Goal: Information Seeking & Learning: Learn about a topic

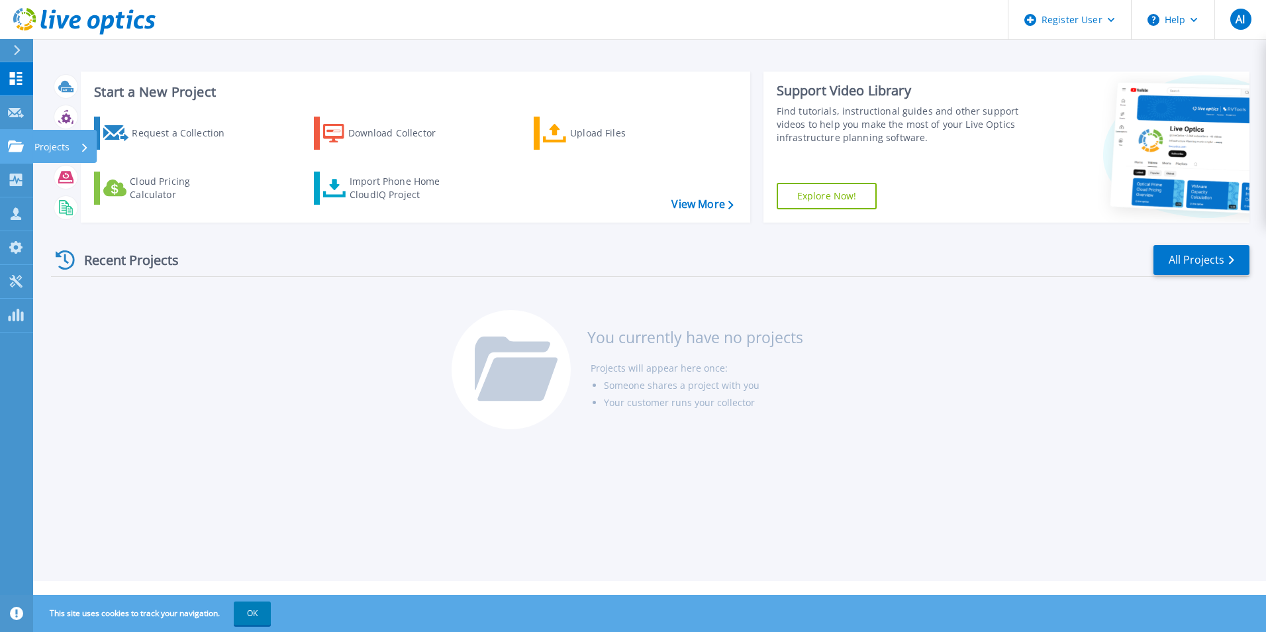
click at [19, 151] on icon at bounding box center [16, 145] width 16 height 11
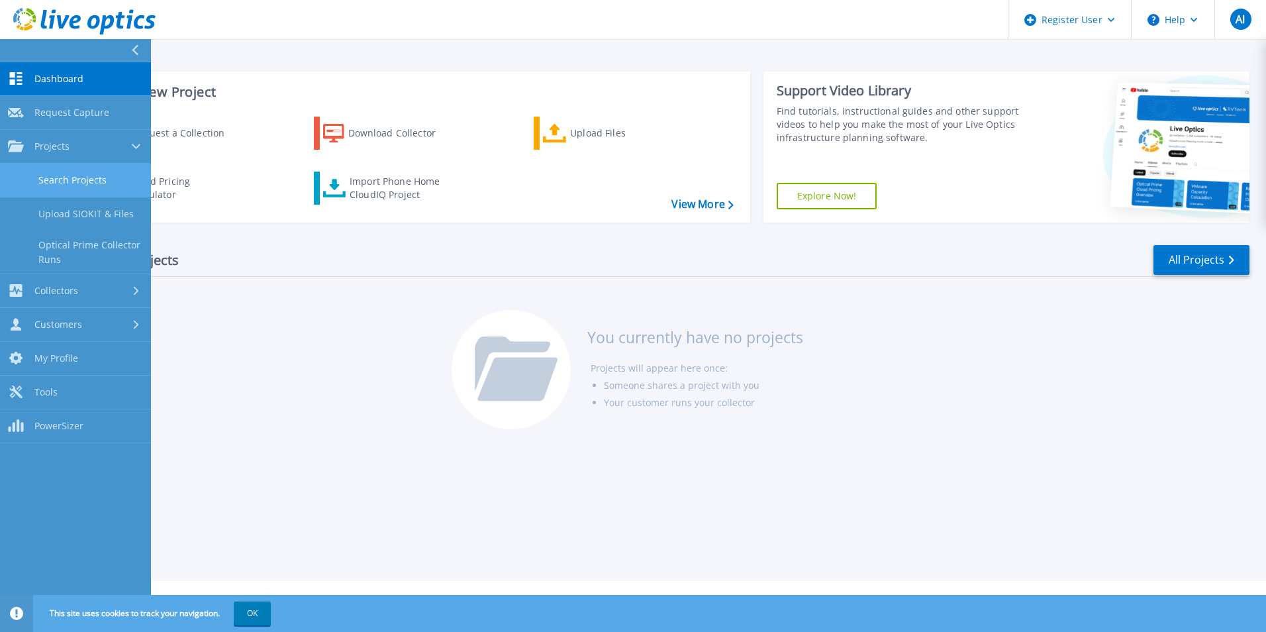
click at [52, 182] on link "Search Projects" at bounding box center [75, 181] width 151 height 34
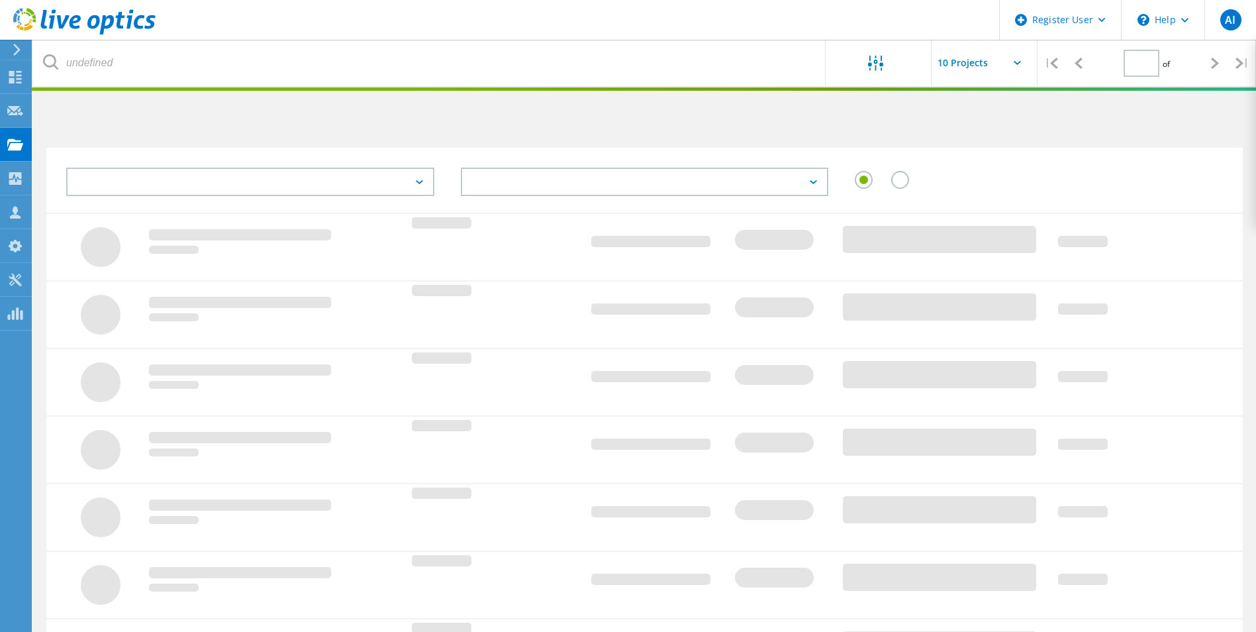
type input "1"
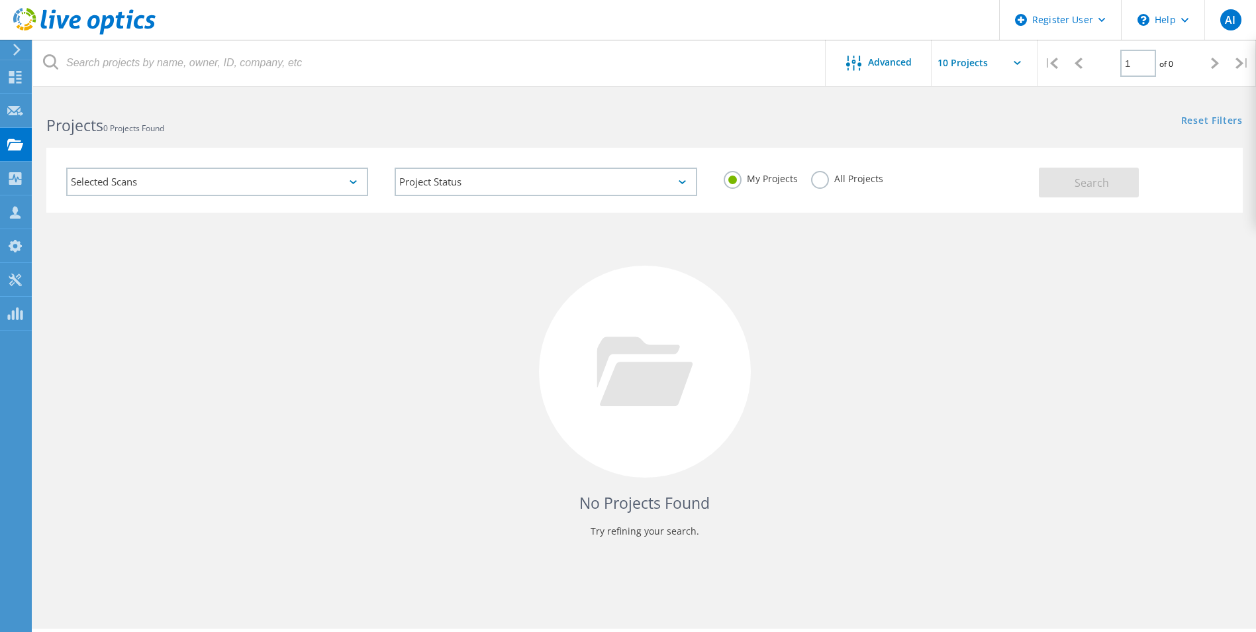
drag, startPoint x: 862, startPoint y: 192, endPoint x: 820, endPoint y: 181, distance: 43.7
click at [859, 191] on div "My Projects All Projects" at bounding box center [874, 178] width 328 height 49
drag, startPoint x: 804, startPoint y: 183, endPoint x: 851, endPoint y: 182, distance: 46.4
click at [810, 183] on div "My Projects All Projects" at bounding box center [874, 178] width 328 height 49
click at [826, 181] on label "All Projects" at bounding box center [847, 177] width 72 height 13
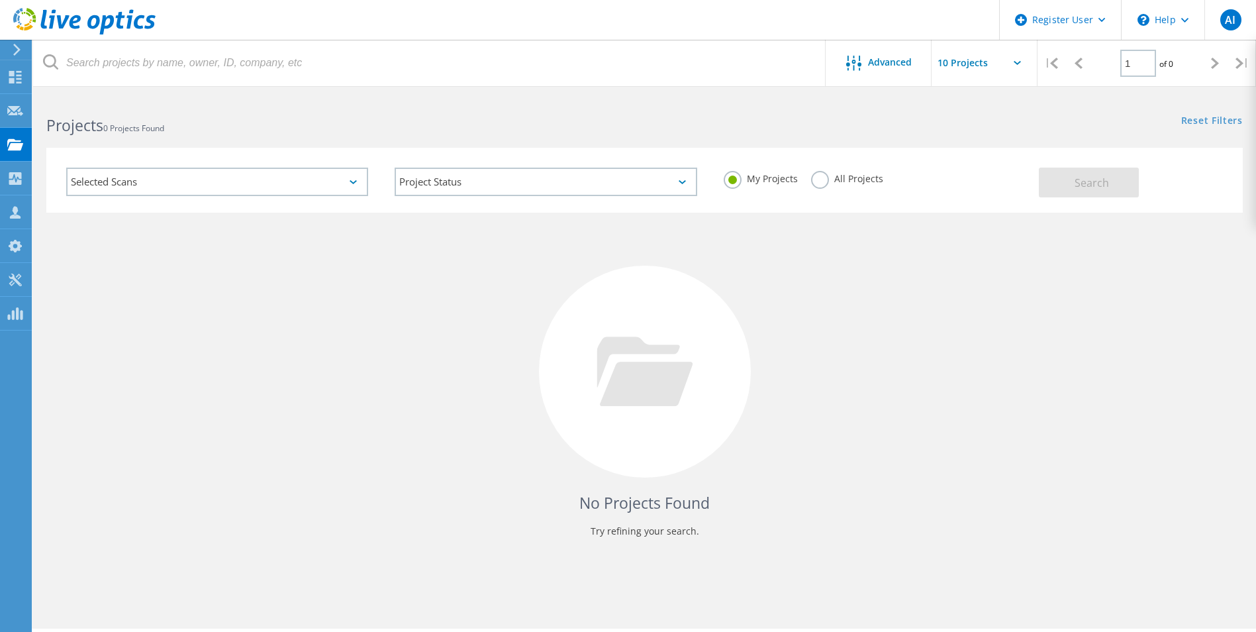
click at [0, 0] on input "All Projects" at bounding box center [0, 0] width 0 height 0
drag, startPoint x: 1029, startPoint y: 178, endPoint x: 1096, endPoint y: 181, distance: 67.6
click at [1030, 178] on div "My Projects All Projects" at bounding box center [874, 178] width 328 height 49
click at [1096, 181] on span "Search" at bounding box center [1092, 182] width 34 height 15
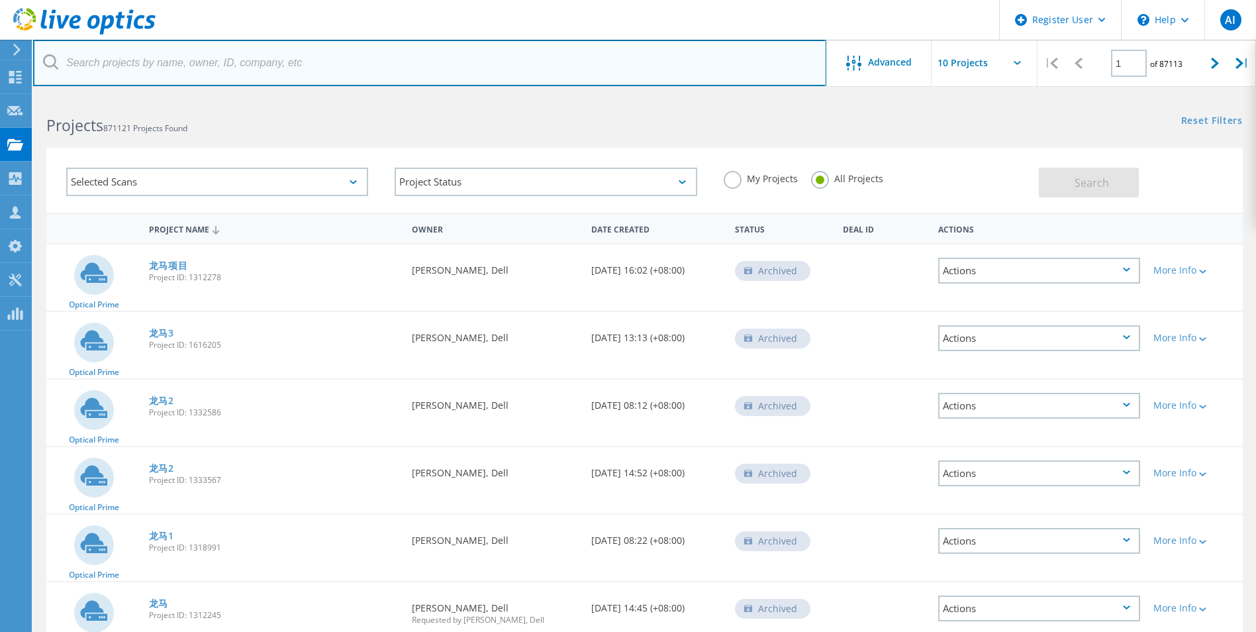
click at [282, 70] on input "text" at bounding box center [429, 63] width 793 height 46
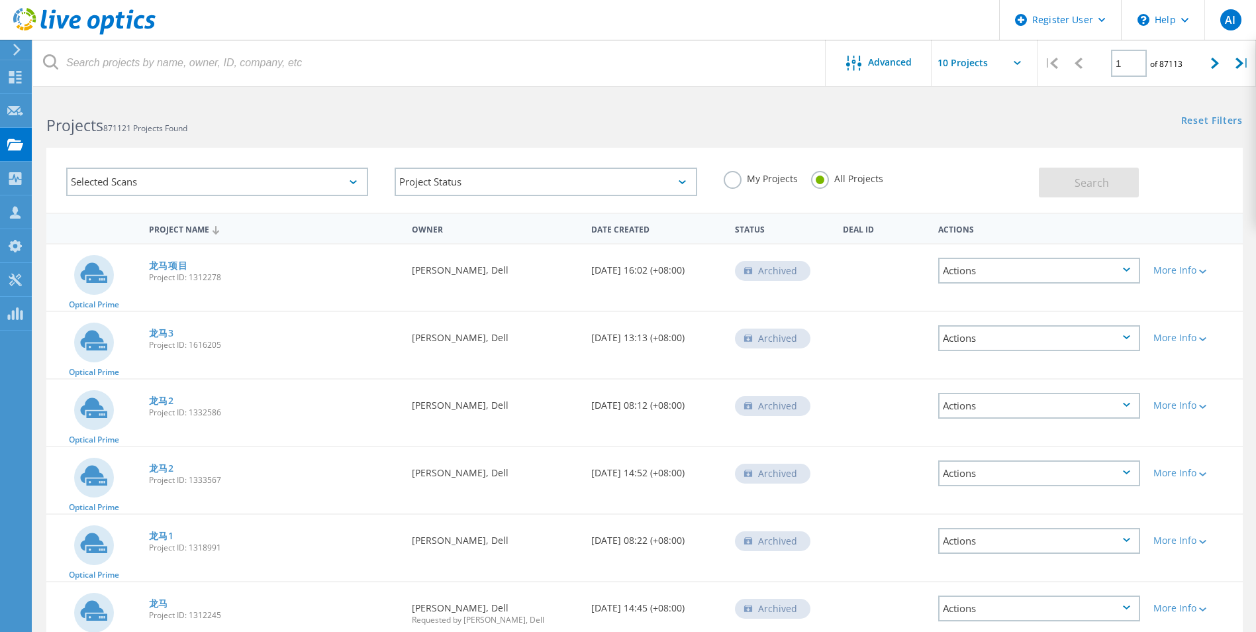
drag, startPoint x: 20, startPoint y: 622, endPoint x: 23, endPoint y: 613, distance: 9.6
click at [20, 53] on icon at bounding box center [17, 50] width 10 height 12
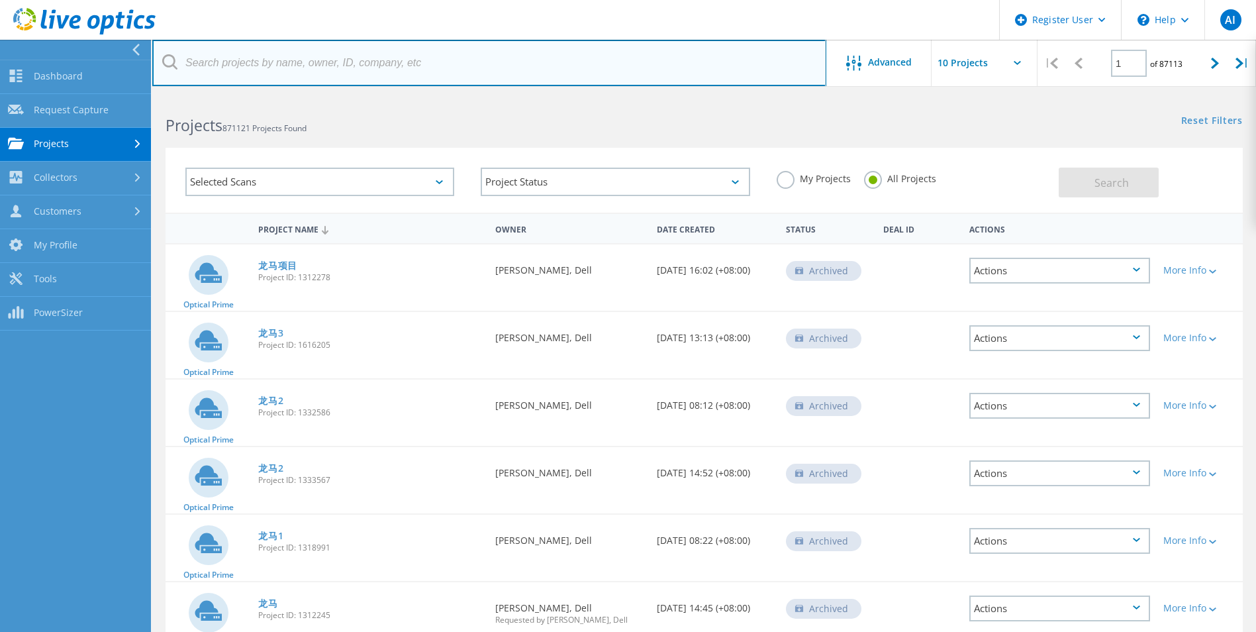
drag, startPoint x: 268, startPoint y: 55, endPoint x: 846, endPoint y: 102, distance: 579.9
click at [449, 50] on input "text" at bounding box center [489, 63] width 674 height 46
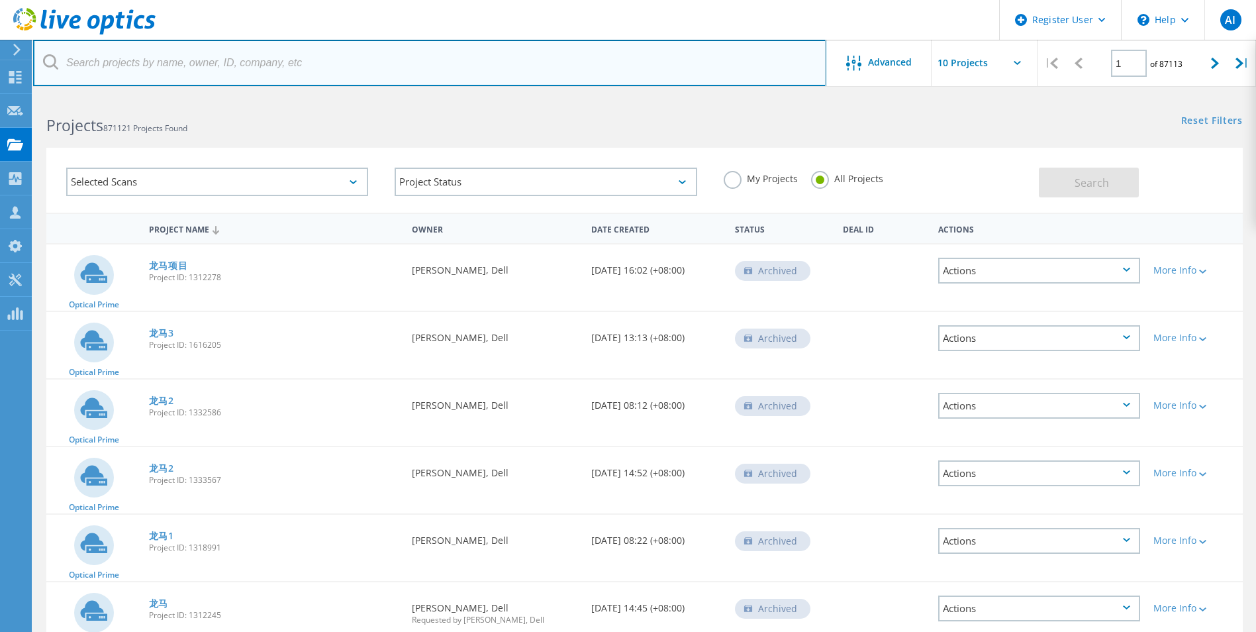
click at [377, 58] on input "text" at bounding box center [429, 63] width 793 height 46
type input "netapp"
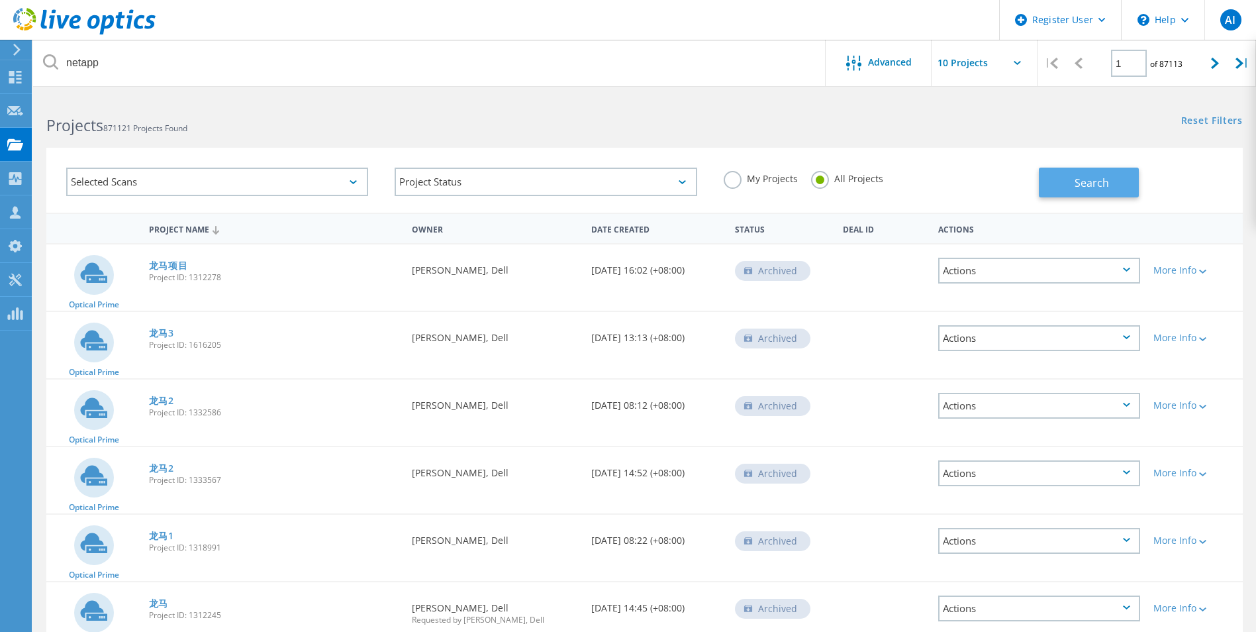
click at [1103, 194] on button "Search" at bounding box center [1089, 183] width 100 height 30
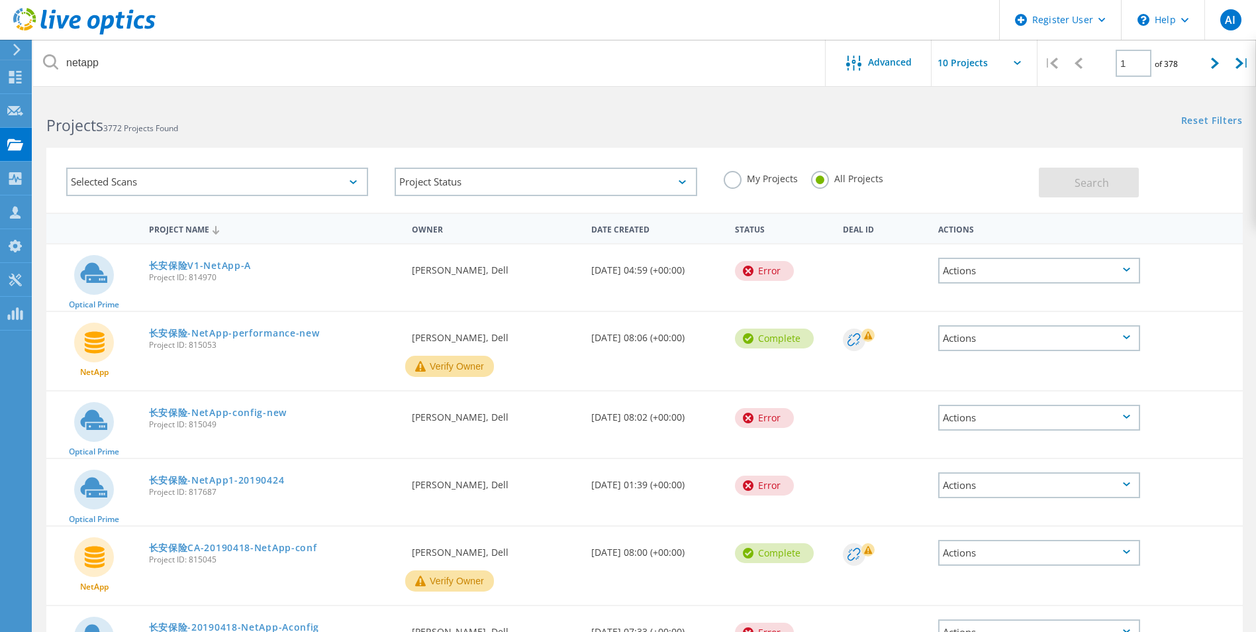
click at [988, 70] on input "text" at bounding box center [998, 63] width 132 height 46
click at [197, 177] on div "Selected Scans" at bounding box center [217, 182] width 302 height 28
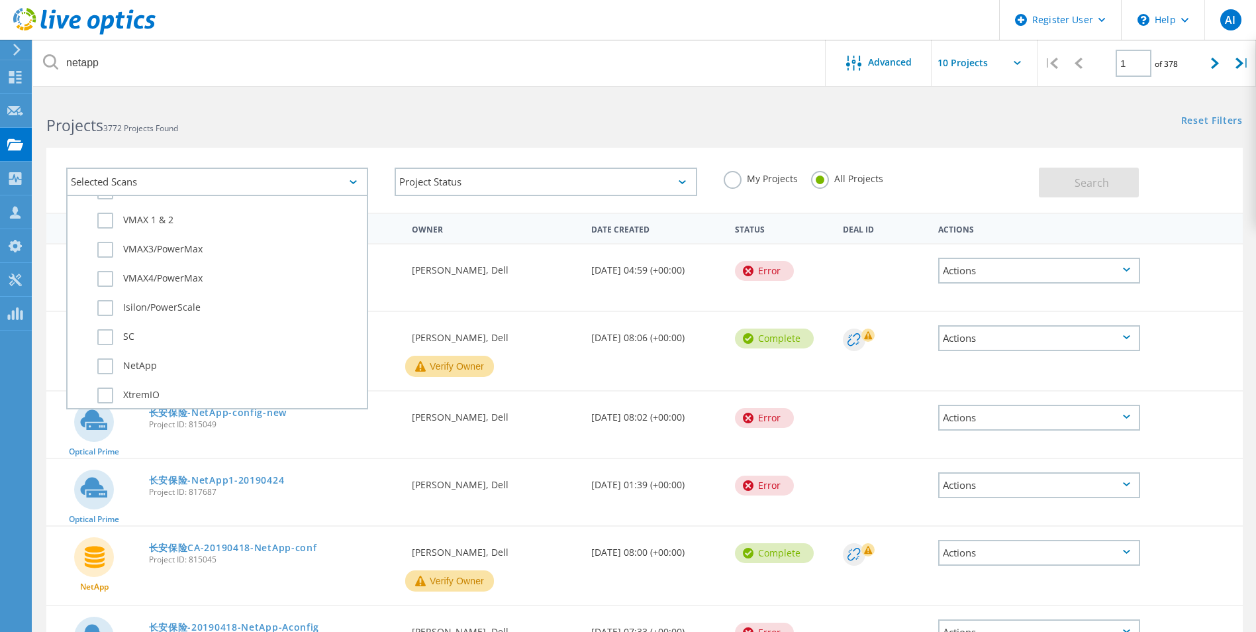
scroll to position [463, 0]
click at [109, 295] on label "NetApp" at bounding box center [228, 300] width 263 height 16
click at [0, 0] on input "NetApp" at bounding box center [0, 0] width 0 height 0
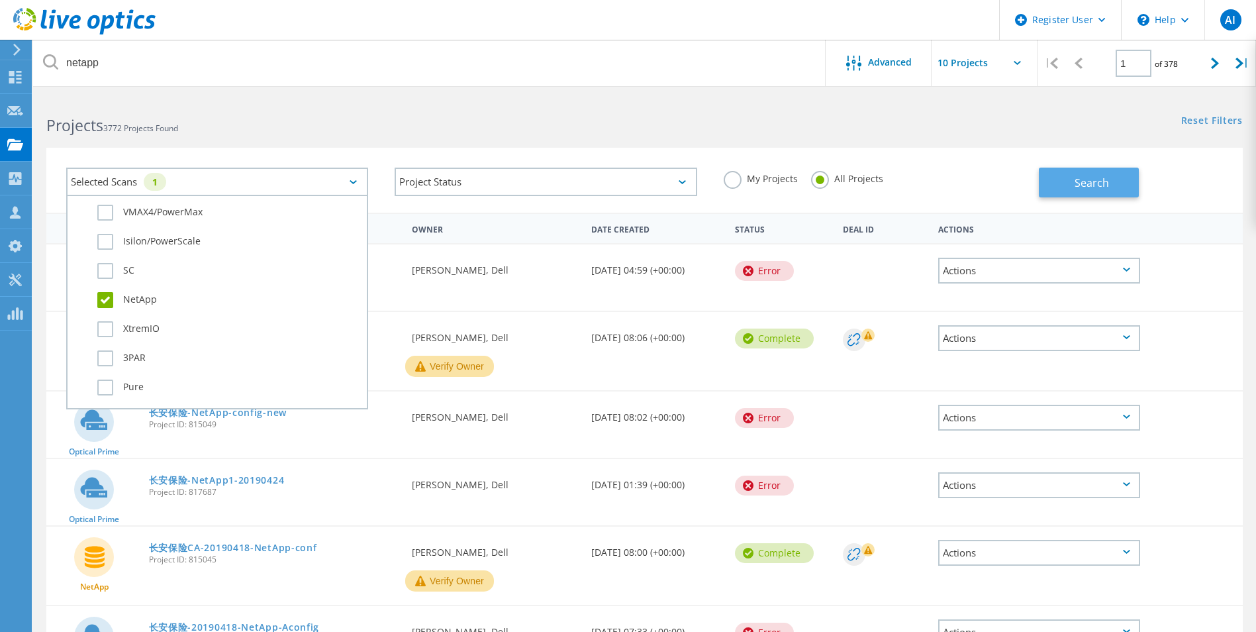
click at [1075, 179] on span "Search" at bounding box center [1092, 182] width 34 height 15
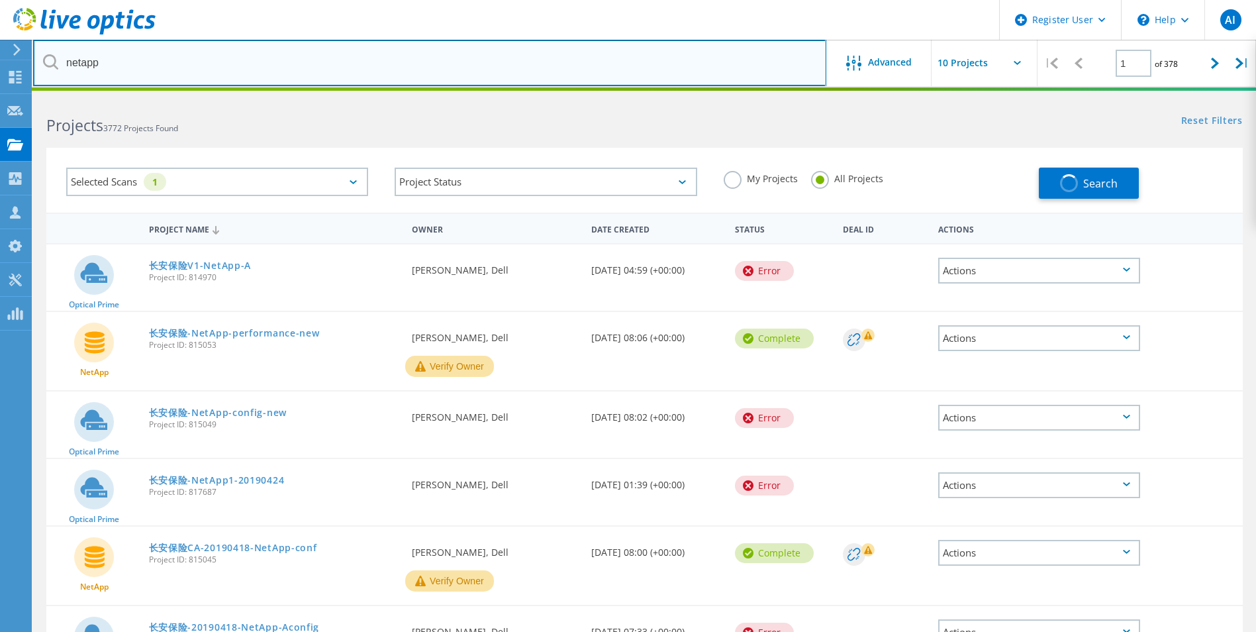
click at [189, 58] on input "netapp" at bounding box center [429, 63] width 793 height 46
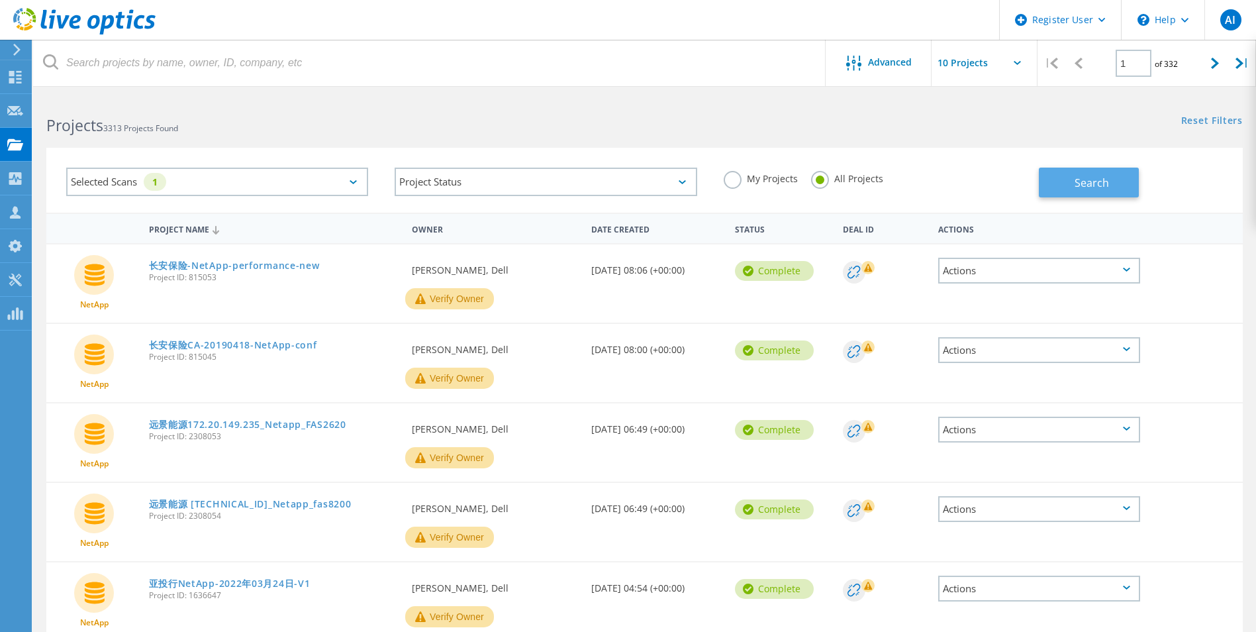
click at [1076, 178] on span "Search" at bounding box center [1092, 182] width 34 height 15
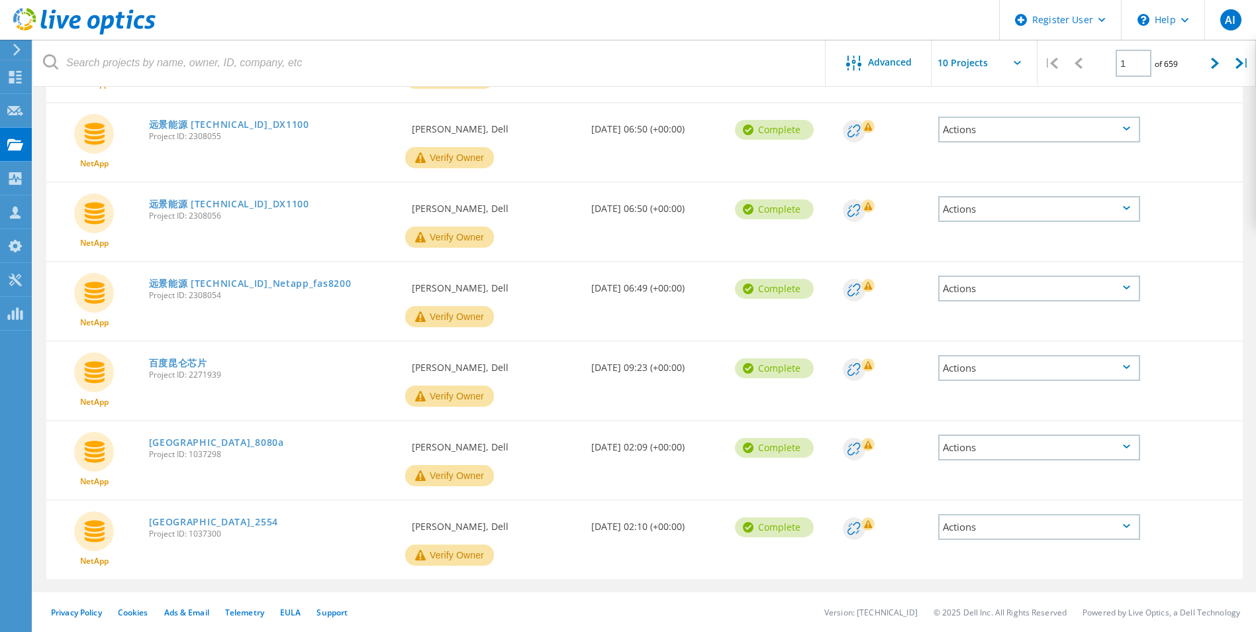
scroll to position [0, 0]
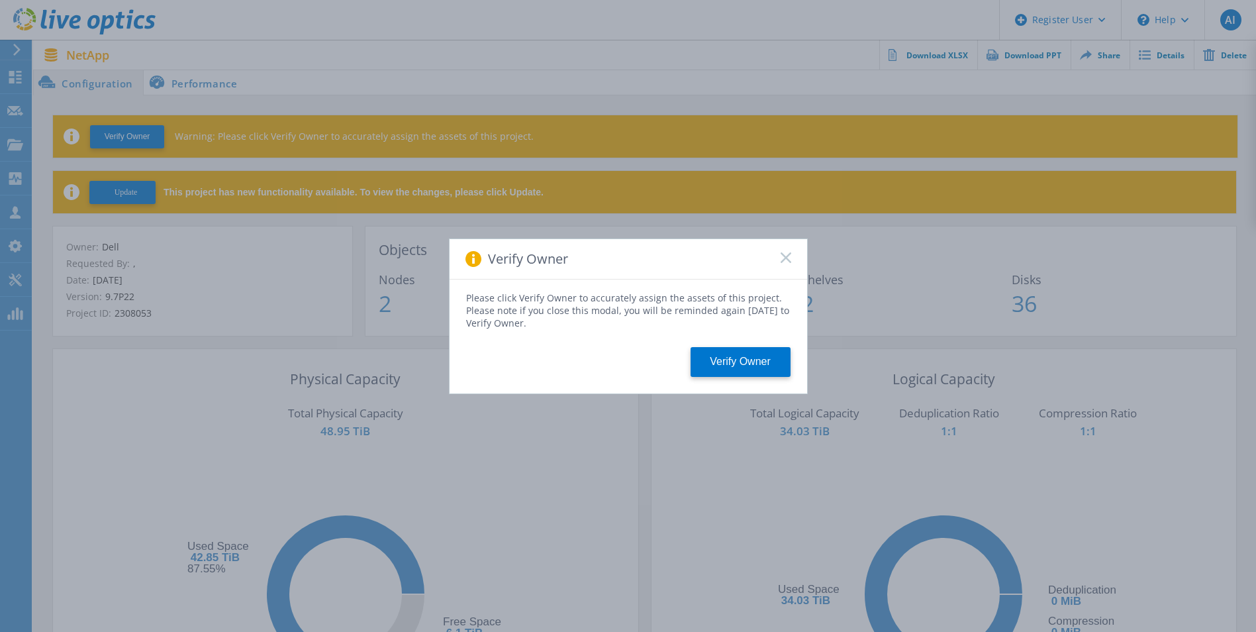
click at [788, 259] on rect at bounding box center [785, 257] width 11 height 11
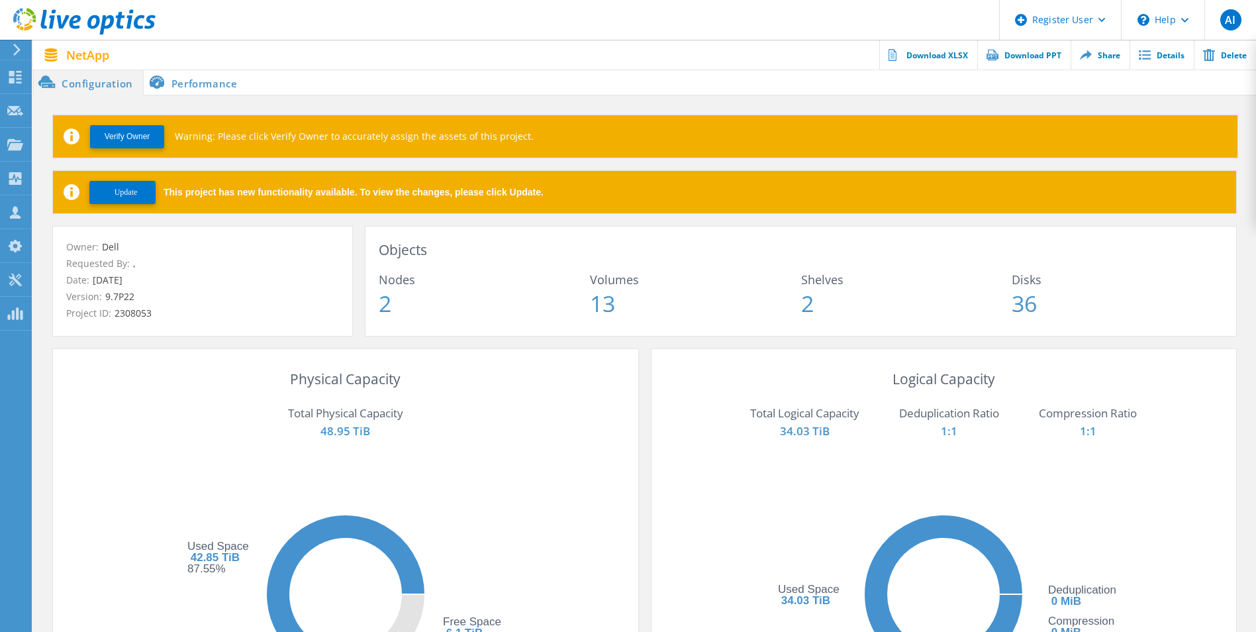
click at [185, 66] on div "NetApp Actions Download XLSX Download PPT Share Details Delete" at bounding box center [644, 55] width 1223 height 30
click at [178, 85] on li "Performance" at bounding box center [196, 82] width 104 height 26
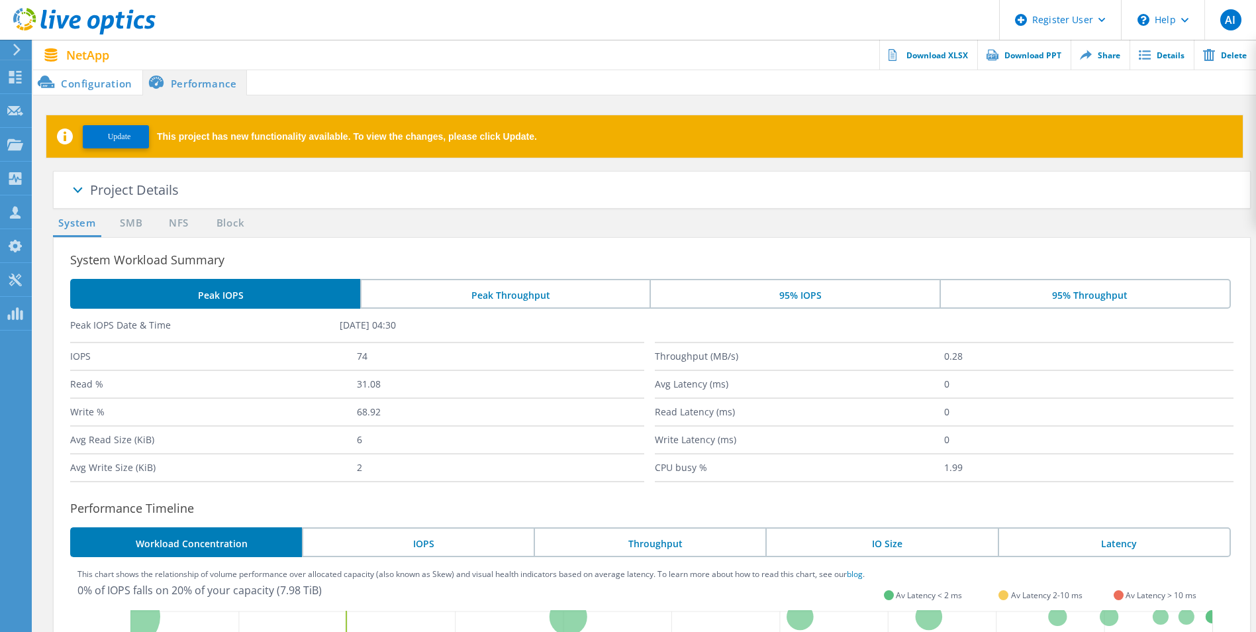
click at [92, 85] on li "Configuration" at bounding box center [87, 82] width 109 height 26
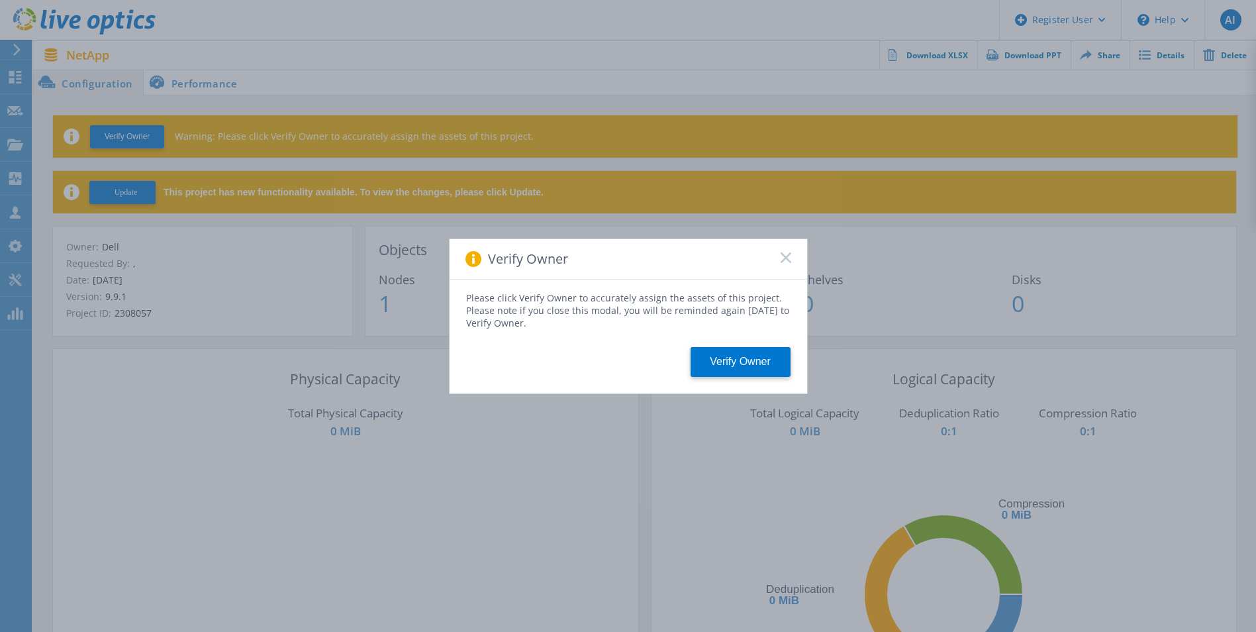
click at [782, 265] on span at bounding box center [786, 258] width 11 height 13
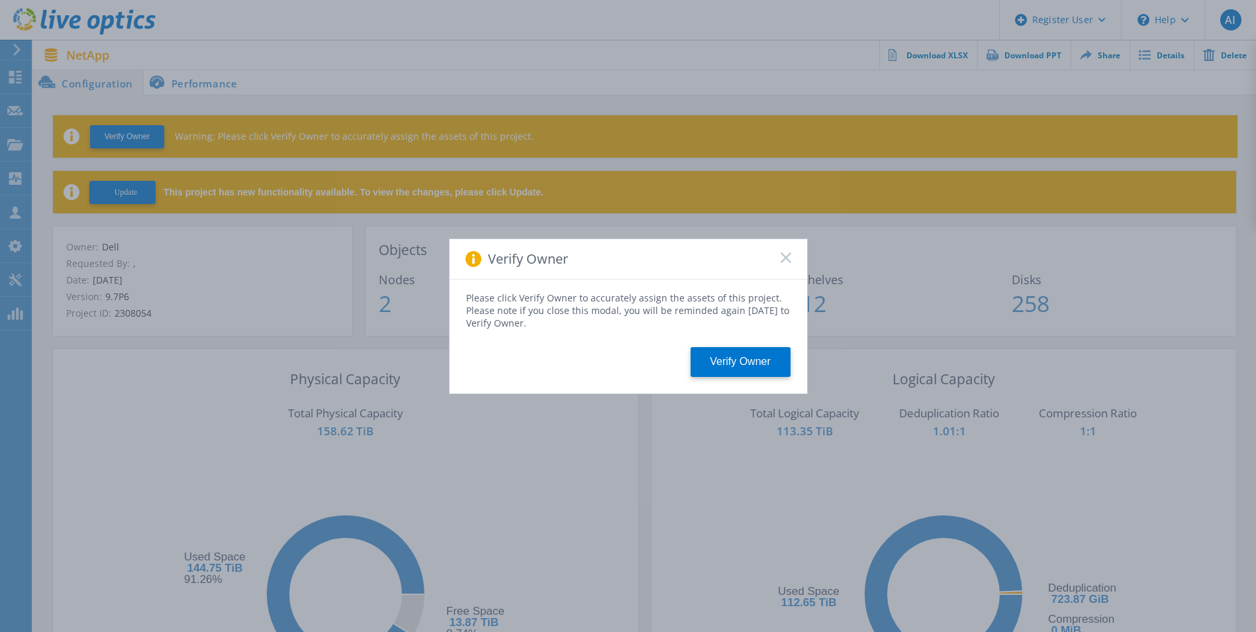
click at [787, 258] on rect at bounding box center [785, 257] width 11 height 11
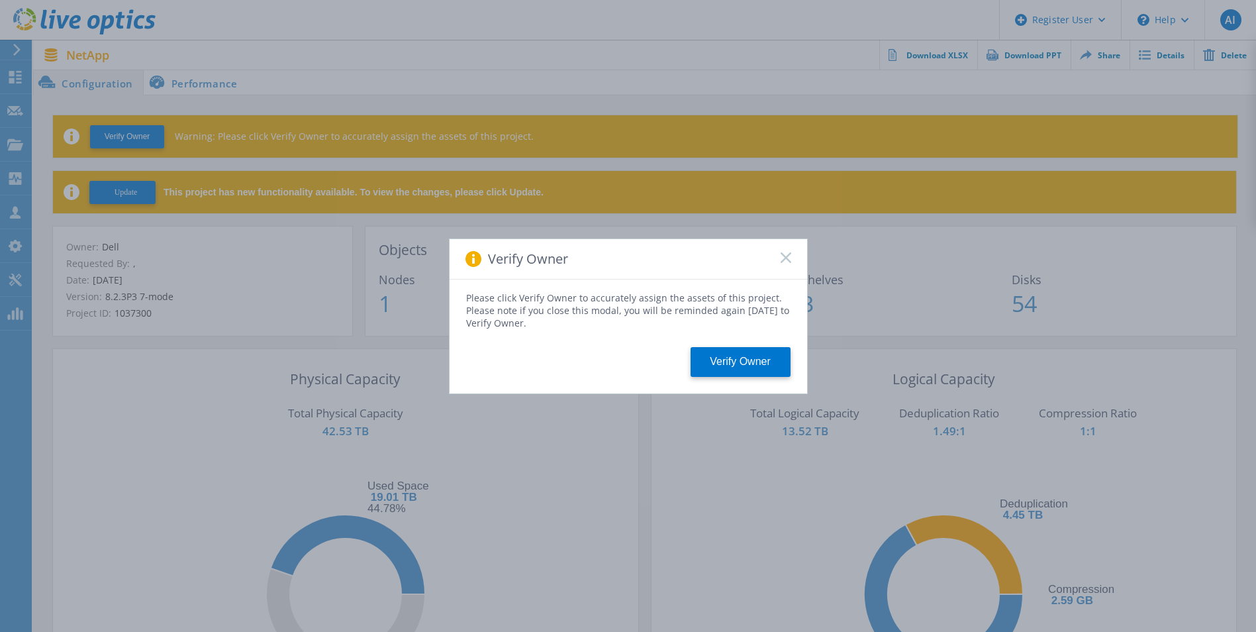
click at [785, 261] on div "Verify Owner" at bounding box center [629, 259] width 358 height 40
click at [792, 248] on div "Verify Owner" at bounding box center [629, 259] width 358 height 40
click at [785, 260] on icon at bounding box center [786, 257] width 11 height 11
